Goal: Task Accomplishment & Management: Manage account settings

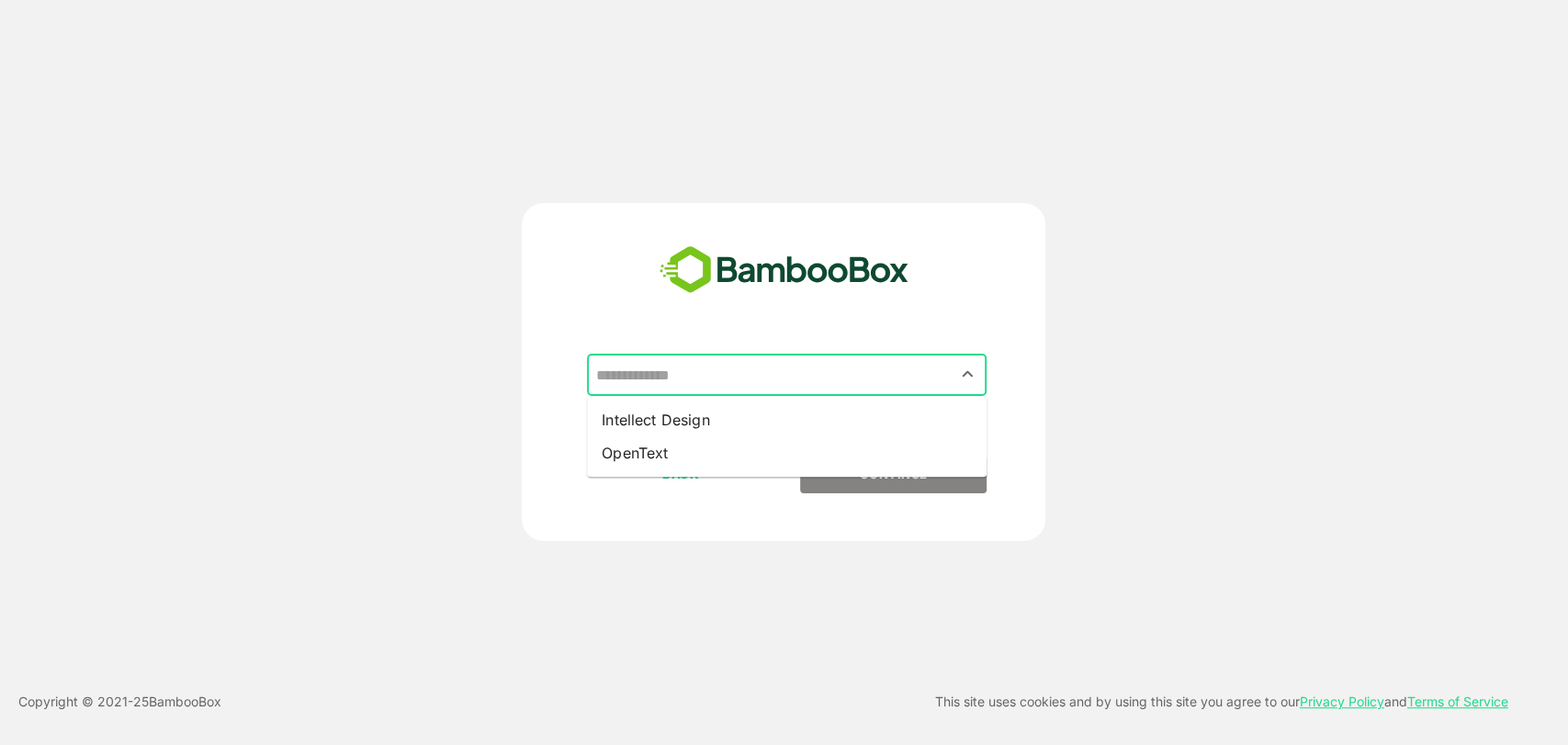
click at [724, 383] on input "text" at bounding box center [787, 375] width 393 height 35
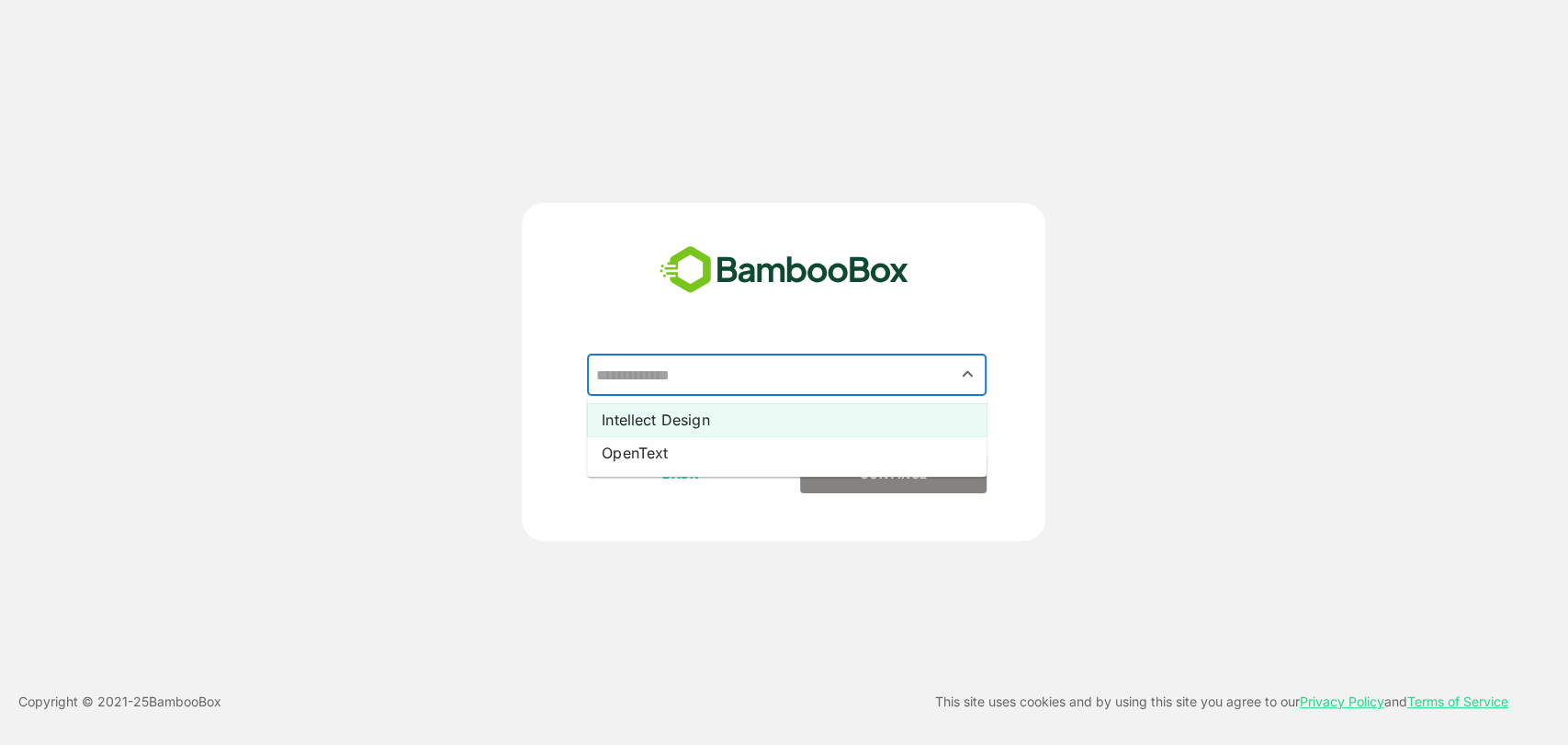
click at [732, 418] on li "Intellect Design" at bounding box center [786, 420] width 400 height 33
type input "**********"
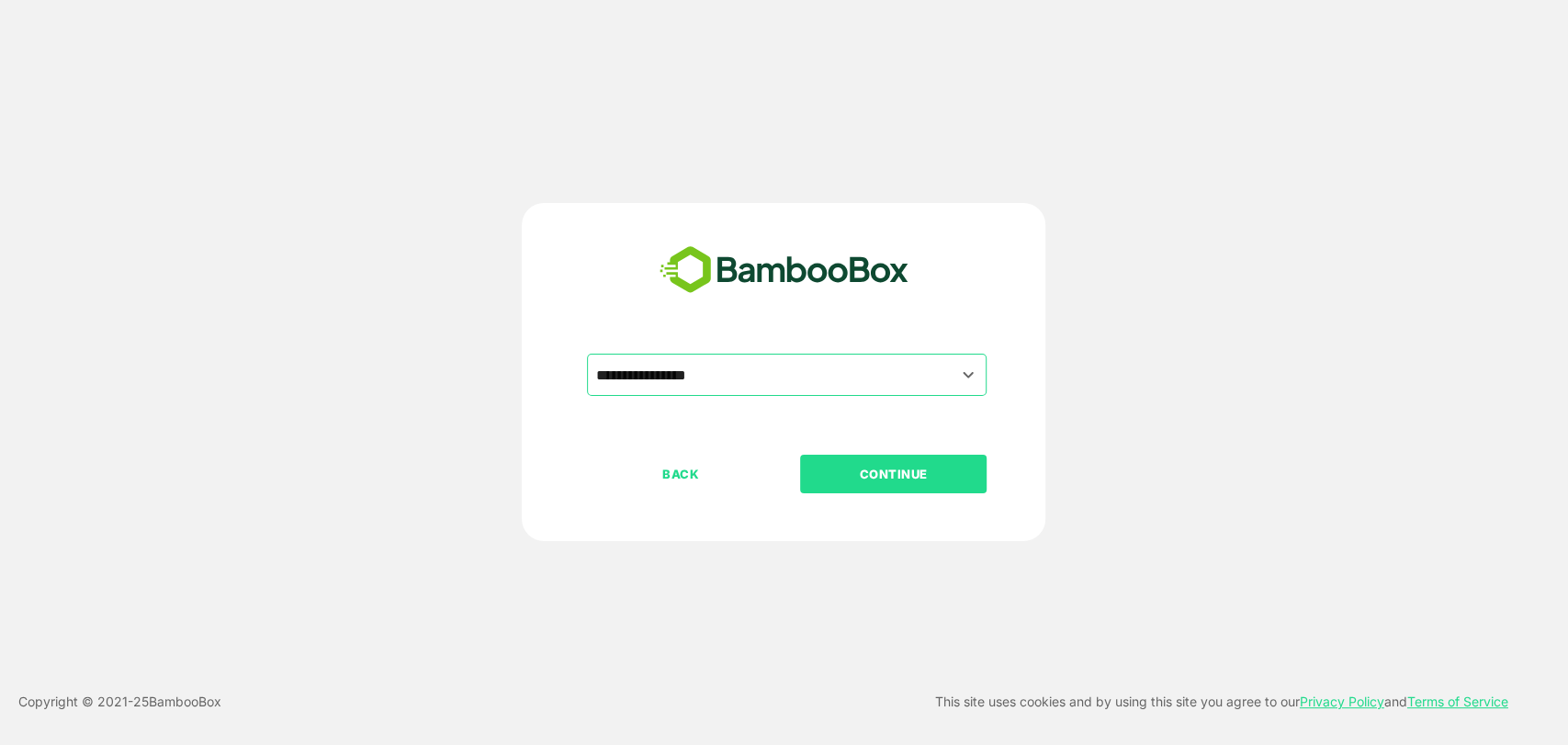
click at [840, 479] on p "CONTINUE" at bounding box center [893, 474] width 184 height 20
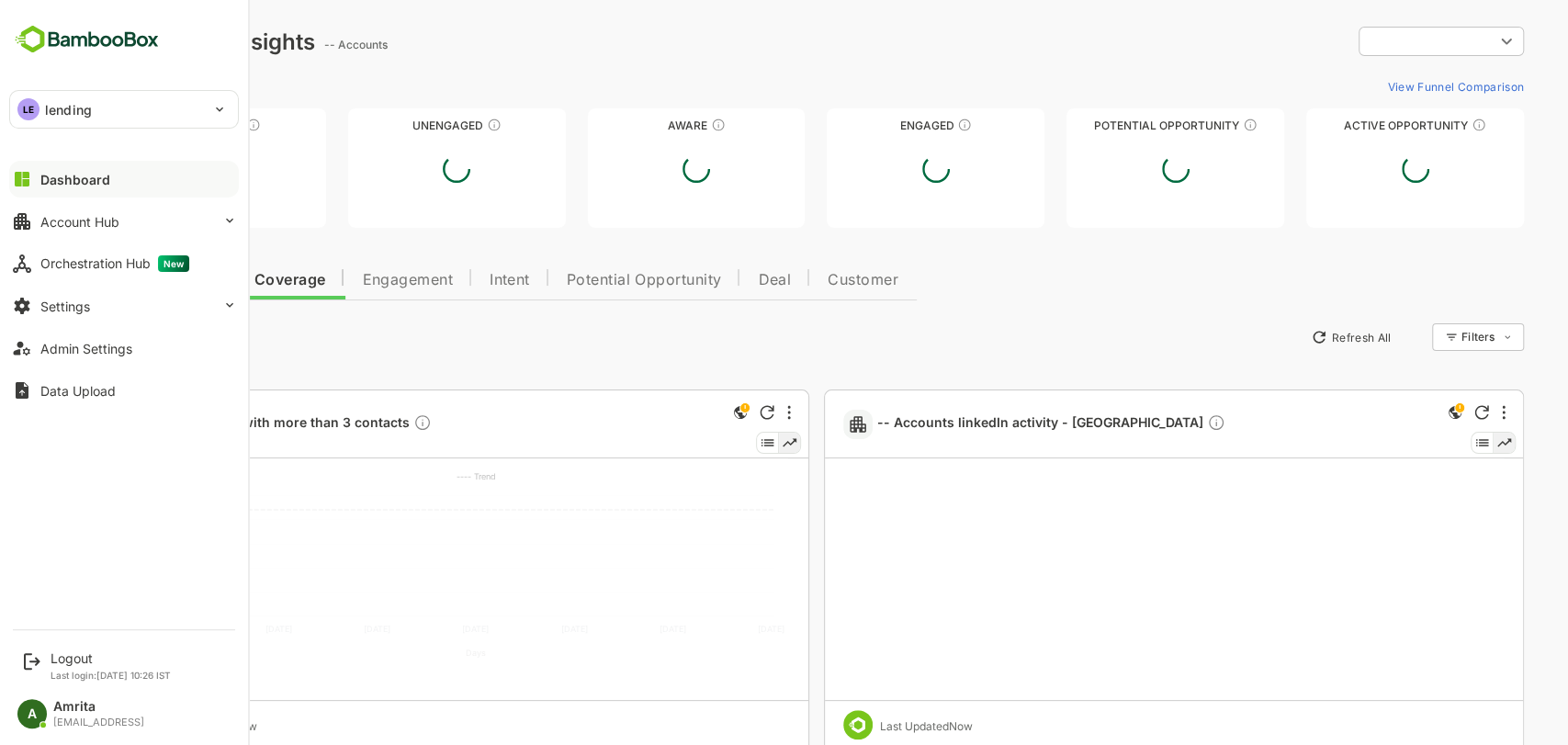
type input "**********"
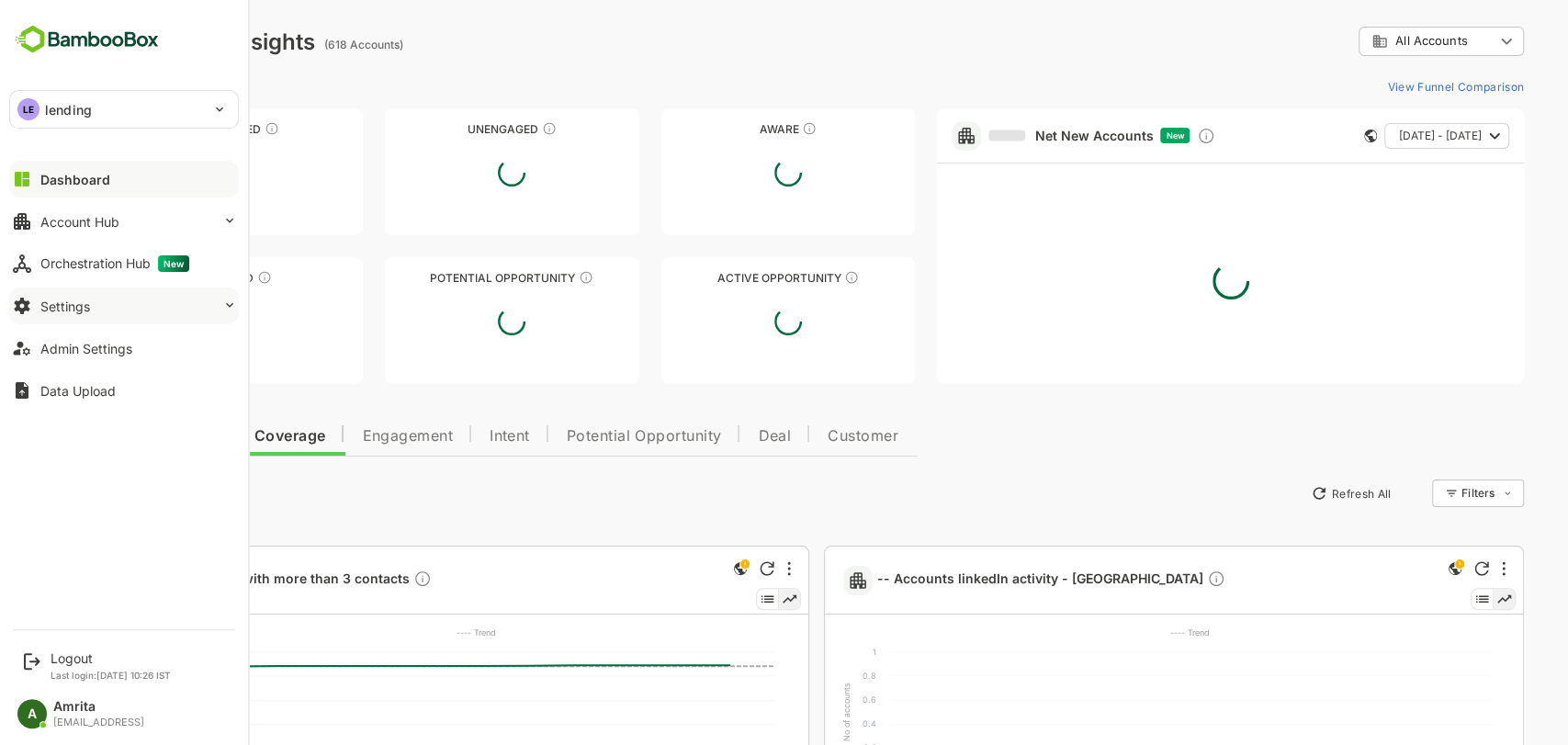
click at [97, 303] on button "Settings" at bounding box center [123, 306] width 229 height 37
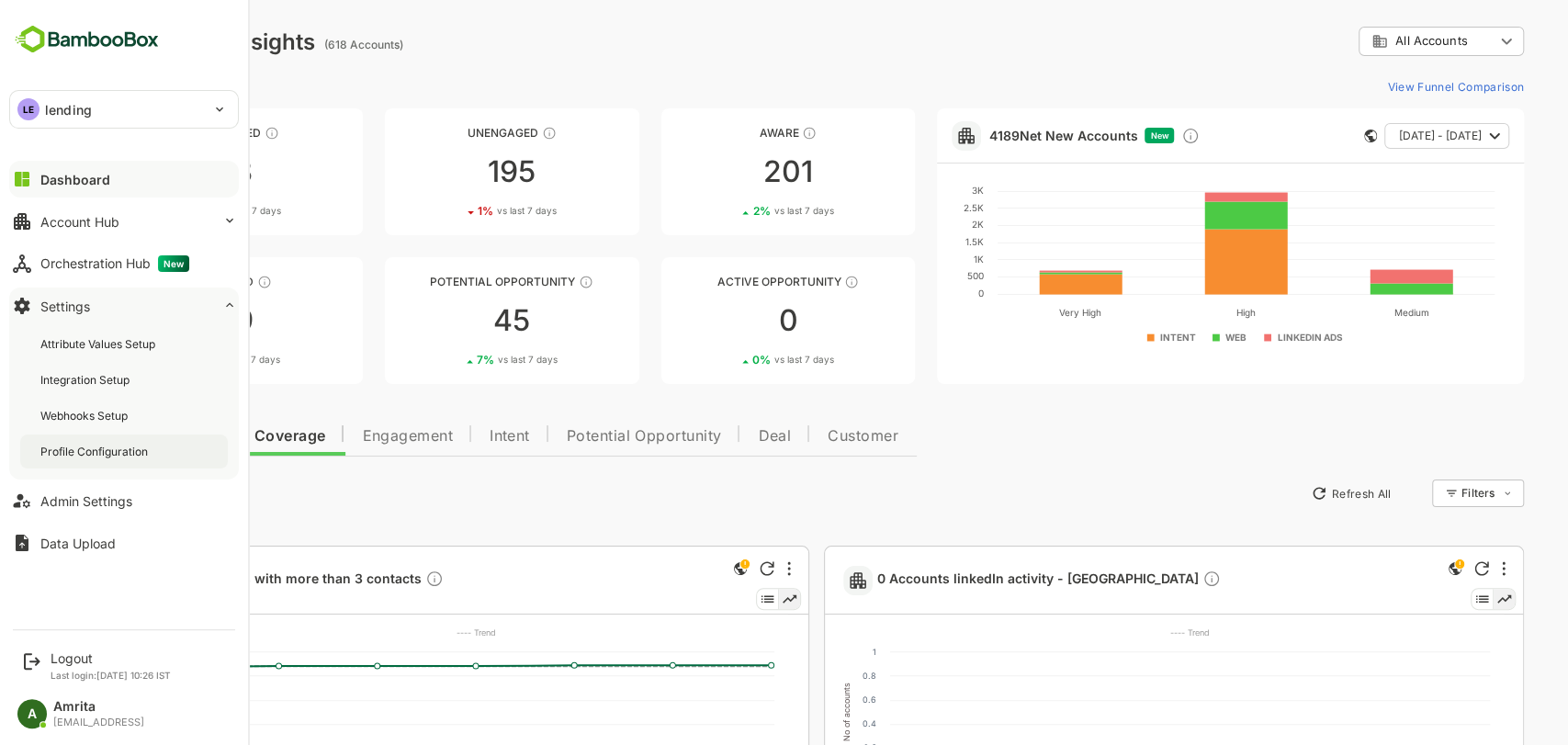
click at [114, 453] on div "Profile Configuration" at bounding box center [96, 451] width 111 height 16
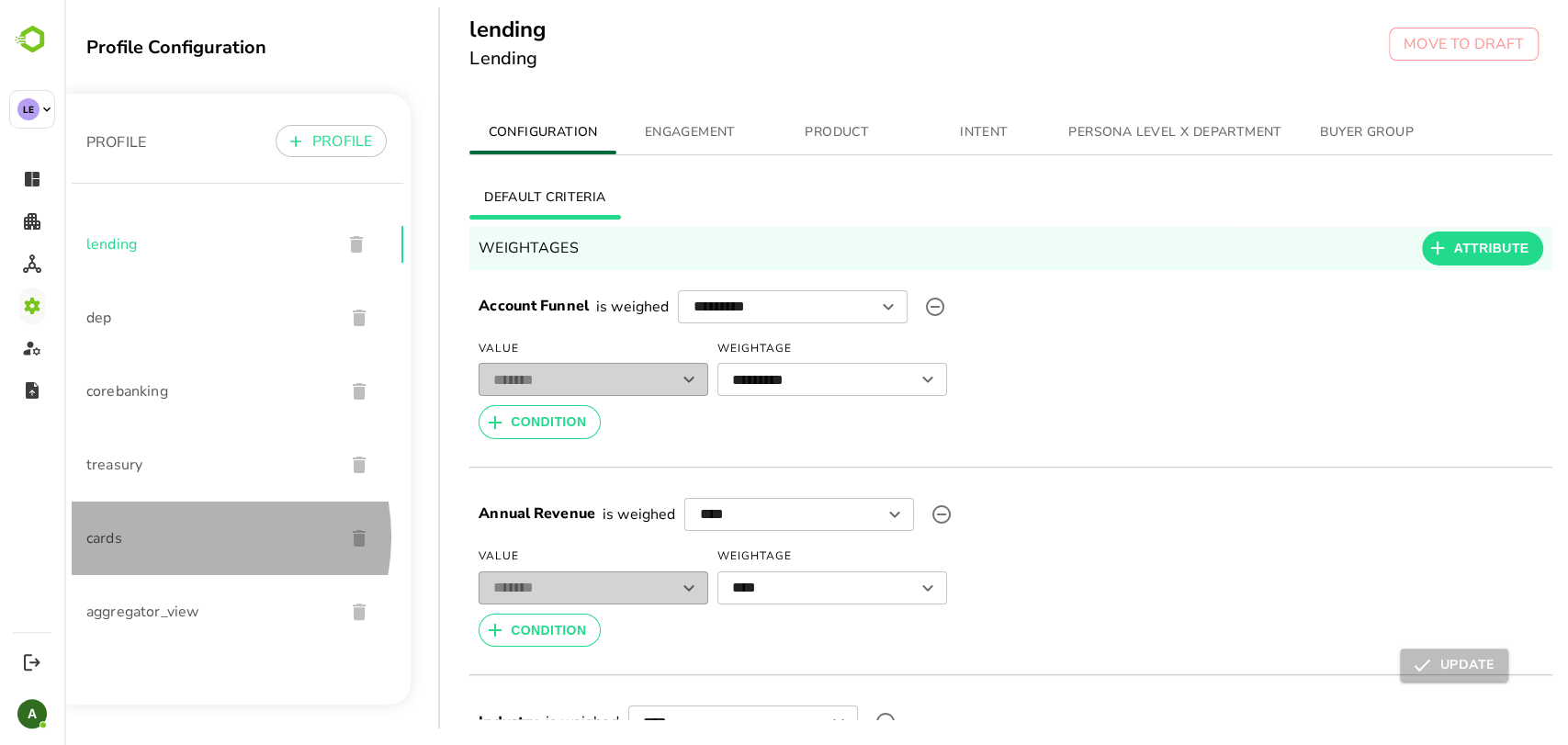
click at [173, 538] on span "cards" at bounding box center [208, 538] width 243 height 22
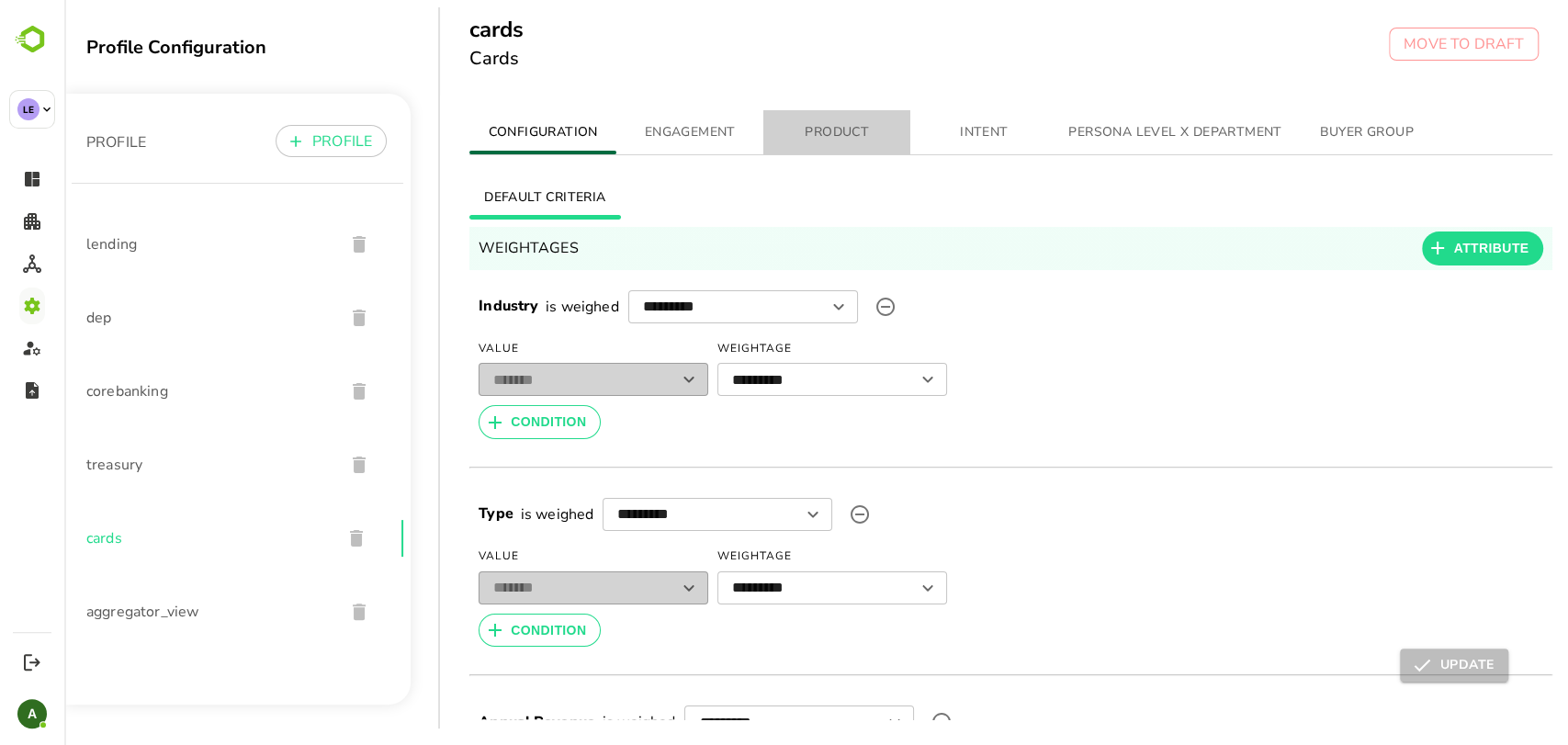
click at [826, 131] on span "PRODUCT" at bounding box center [837, 133] width 125 height 23
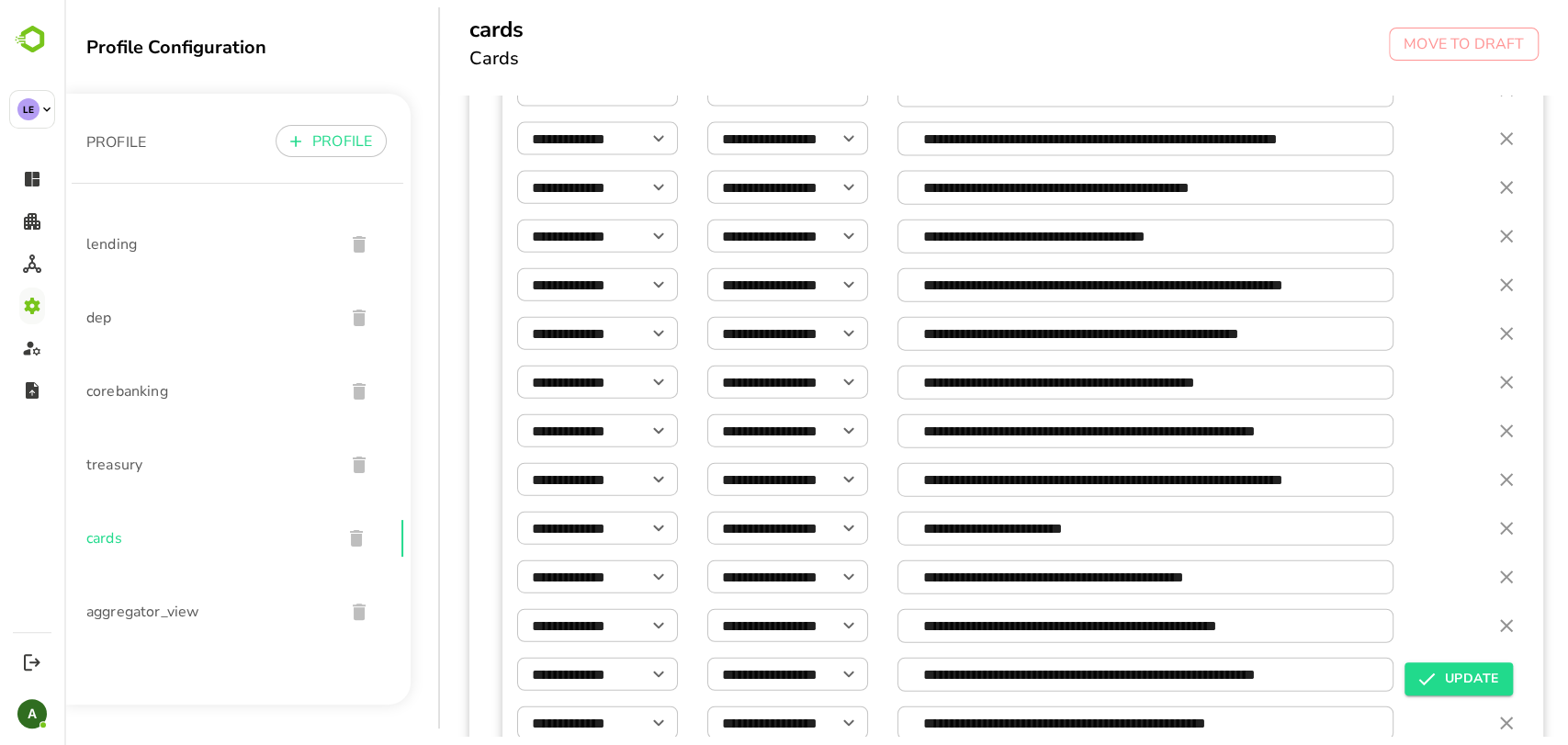
scroll to position [3140, 0]
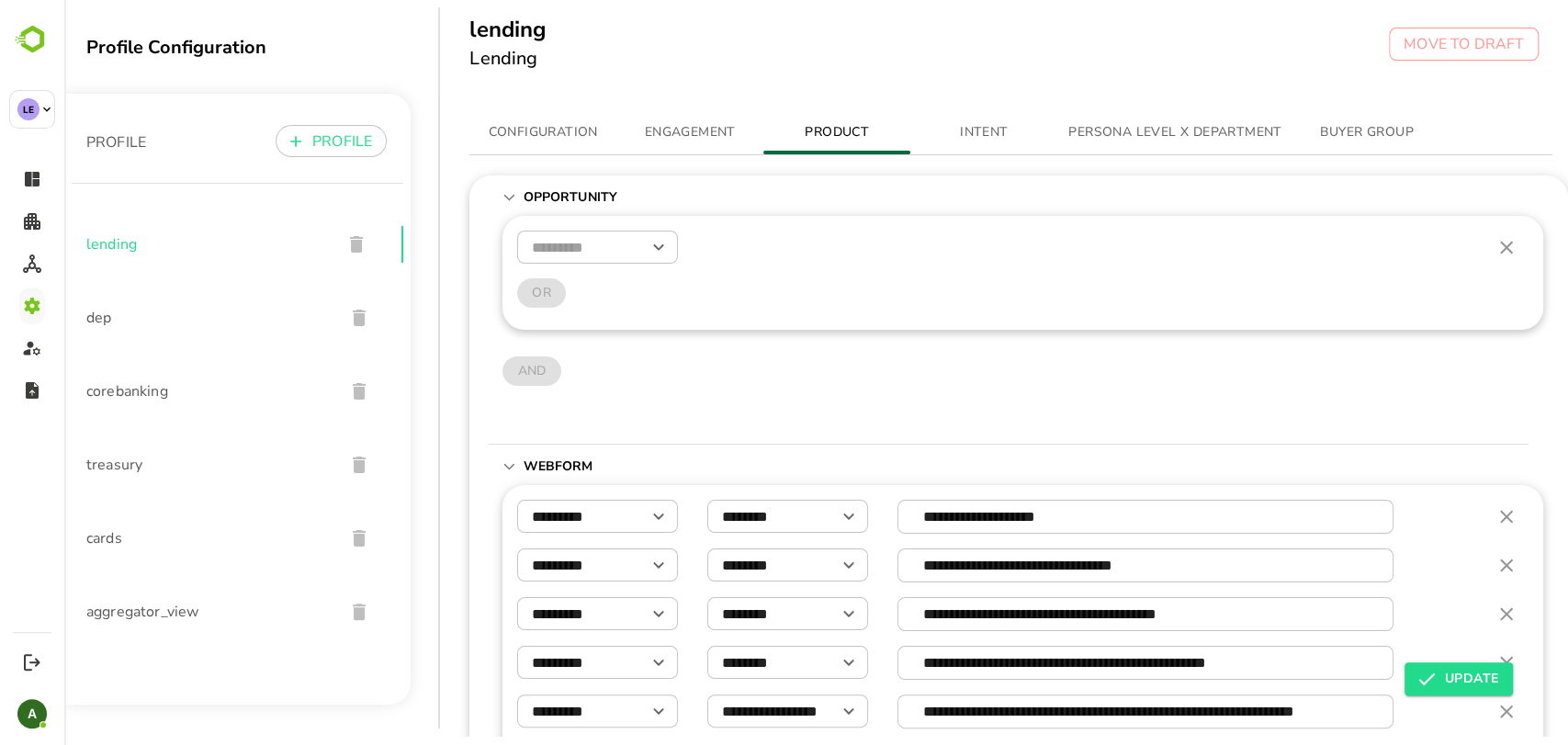
scroll to position [2690, 0]
